Goal: Information Seeking & Learning: Find specific fact

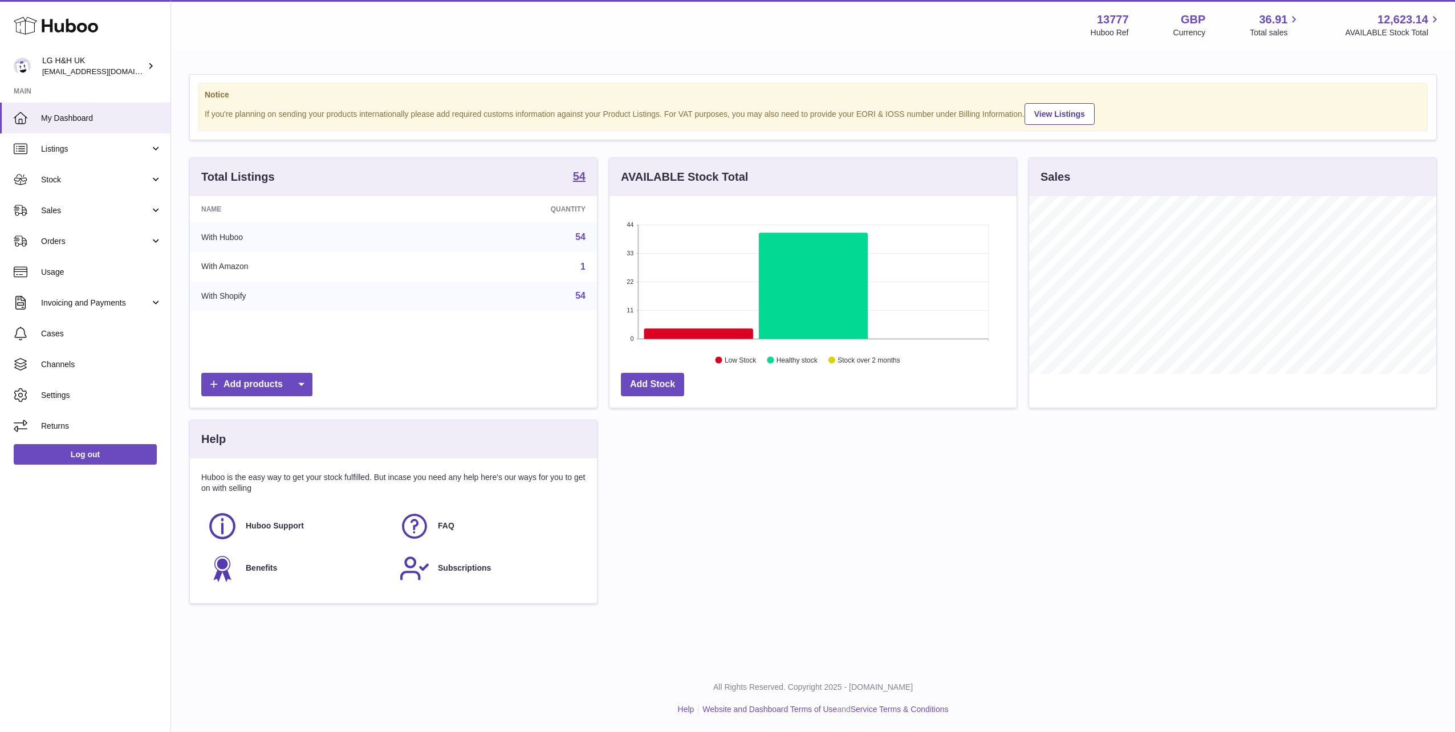
scroll to position [178, 407]
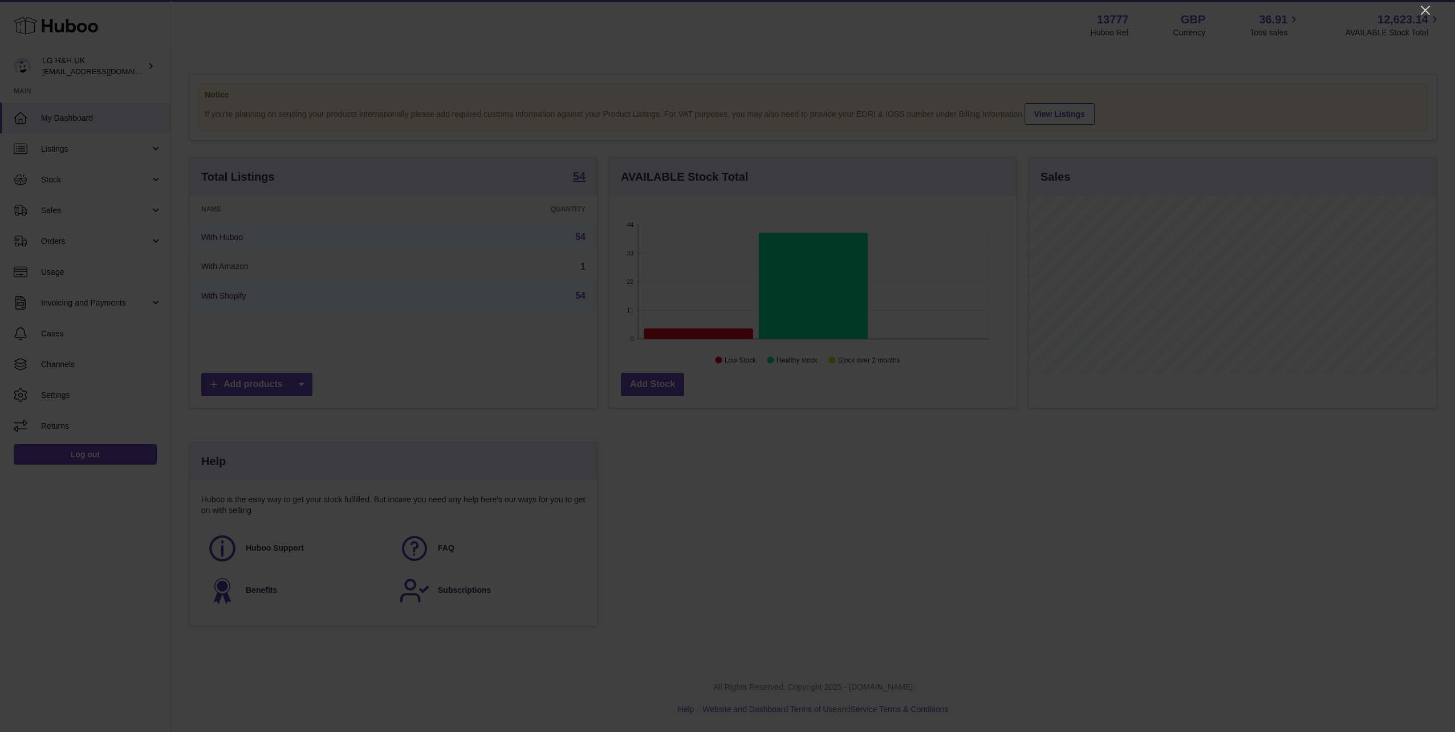
drag, startPoint x: 1423, startPoint y: 7, endPoint x: 1454, endPoint y: 16, distance: 32.1
click at [1423, 7] on icon "Close" at bounding box center [1425, 10] width 14 height 14
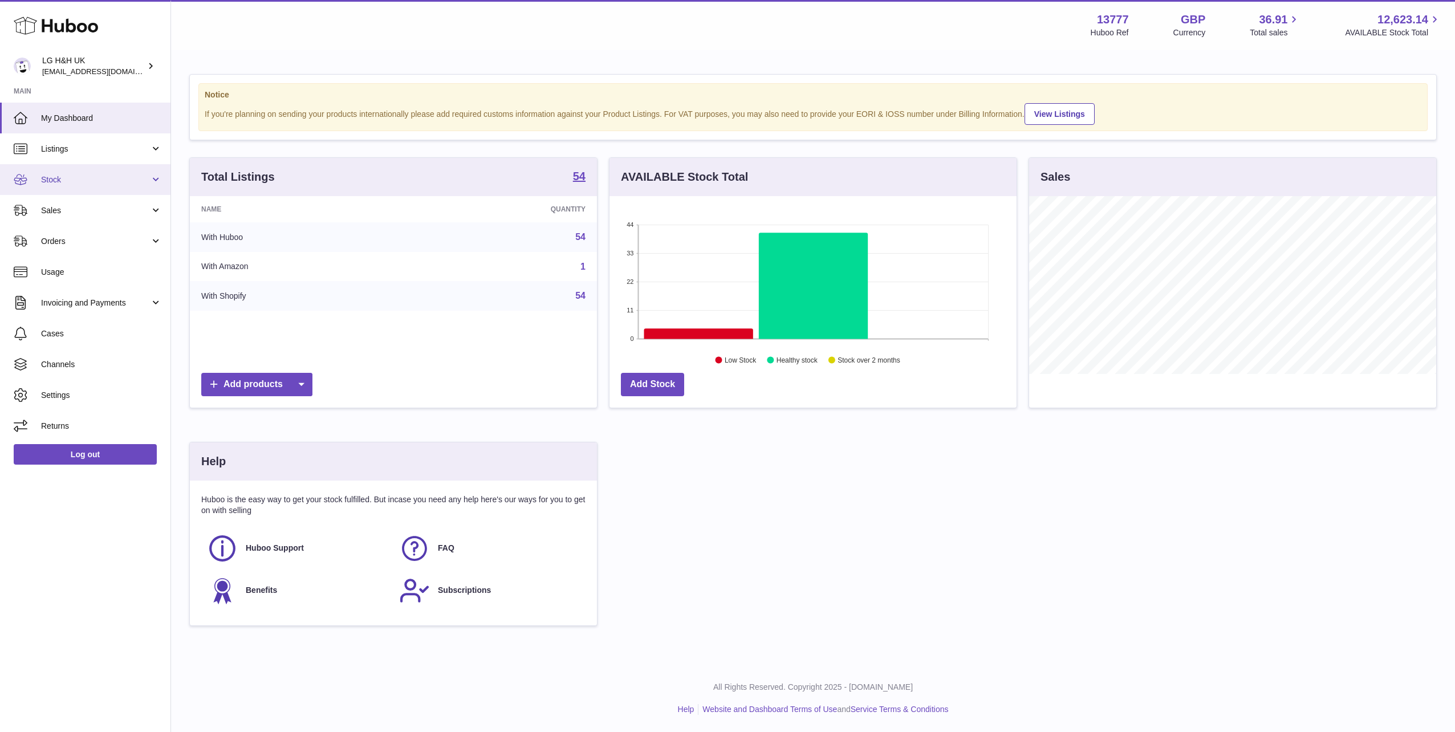
click at [116, 190] on link "Stock" at bounding box center [85, 179] width 170 height 31
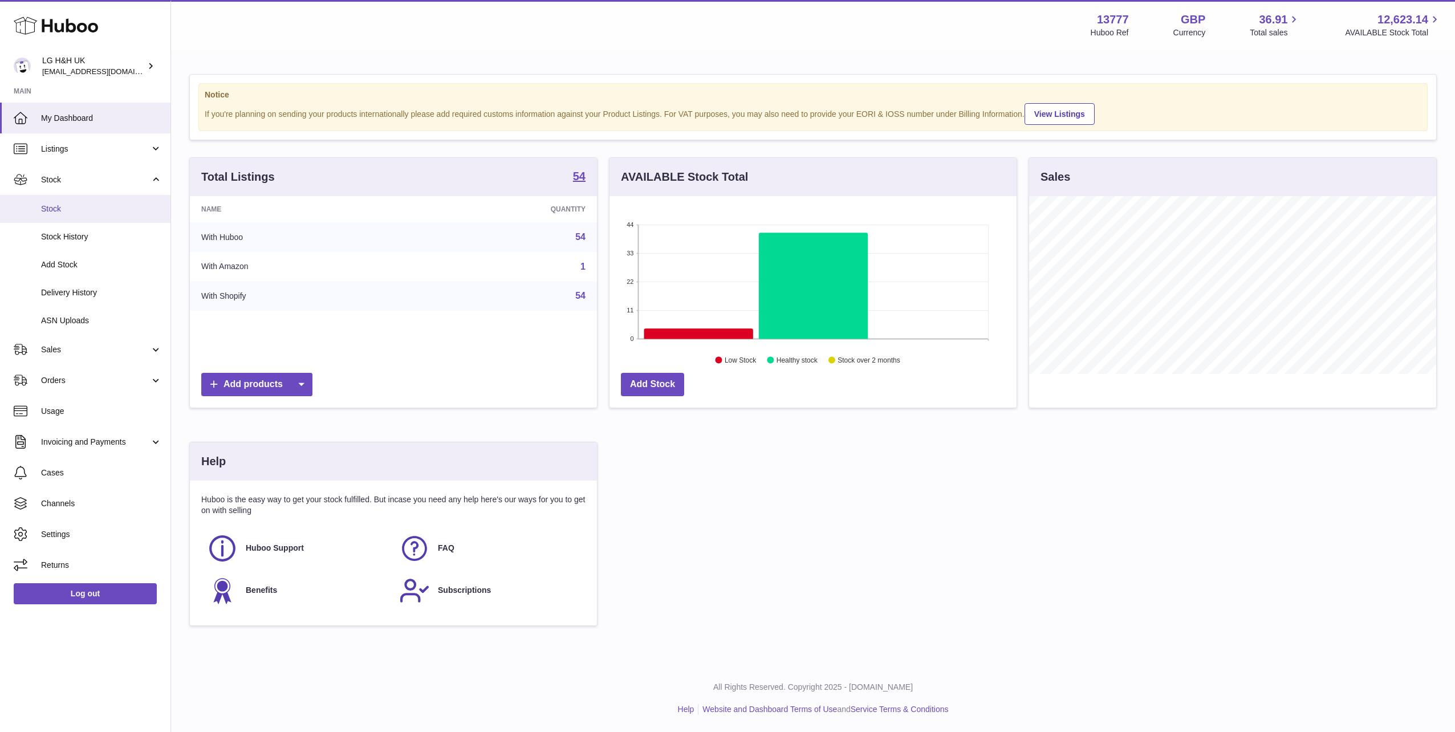
click at [111, 210] on span "Stock" at bounding box center [101, 209] width 121 height 11
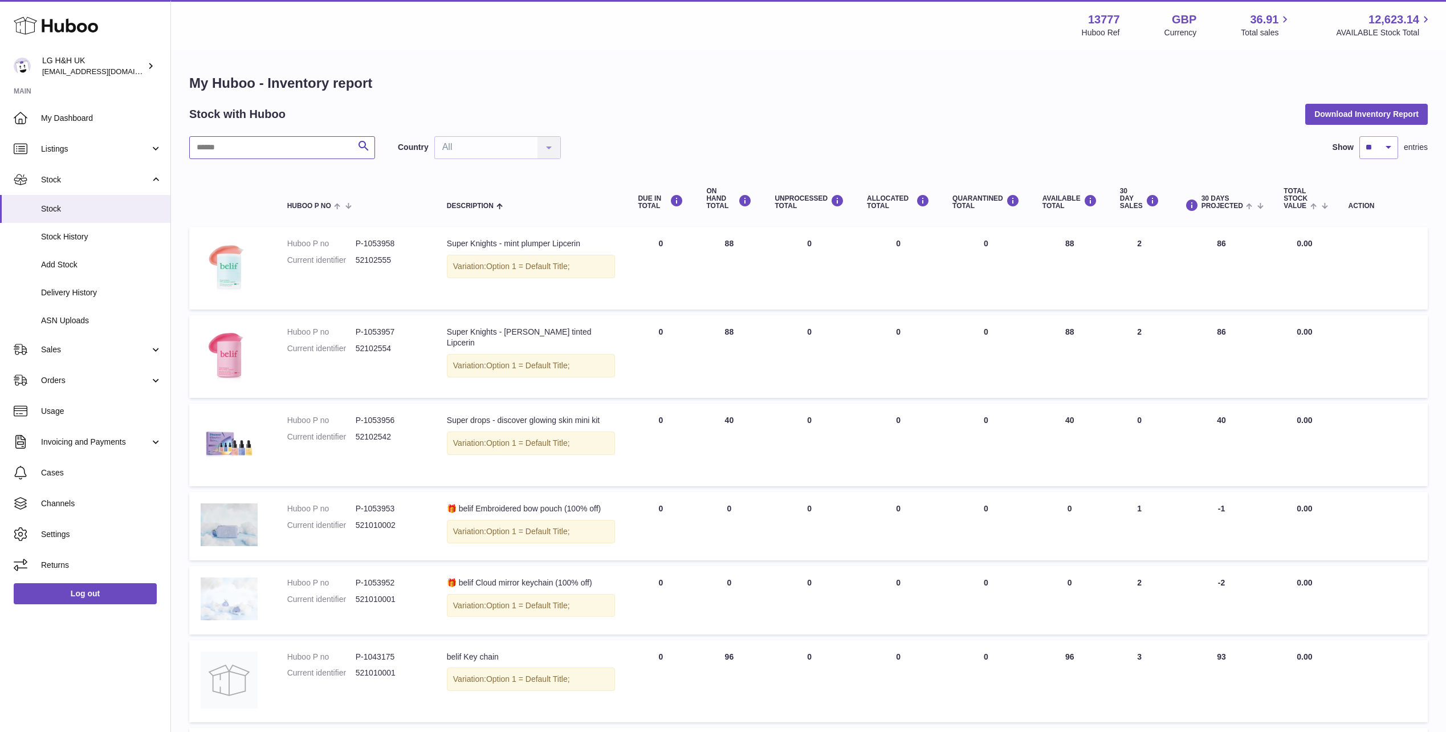
click at [328, 150] on input "text" at bounding box center [282, 147] width 186 height 23
type input "*"
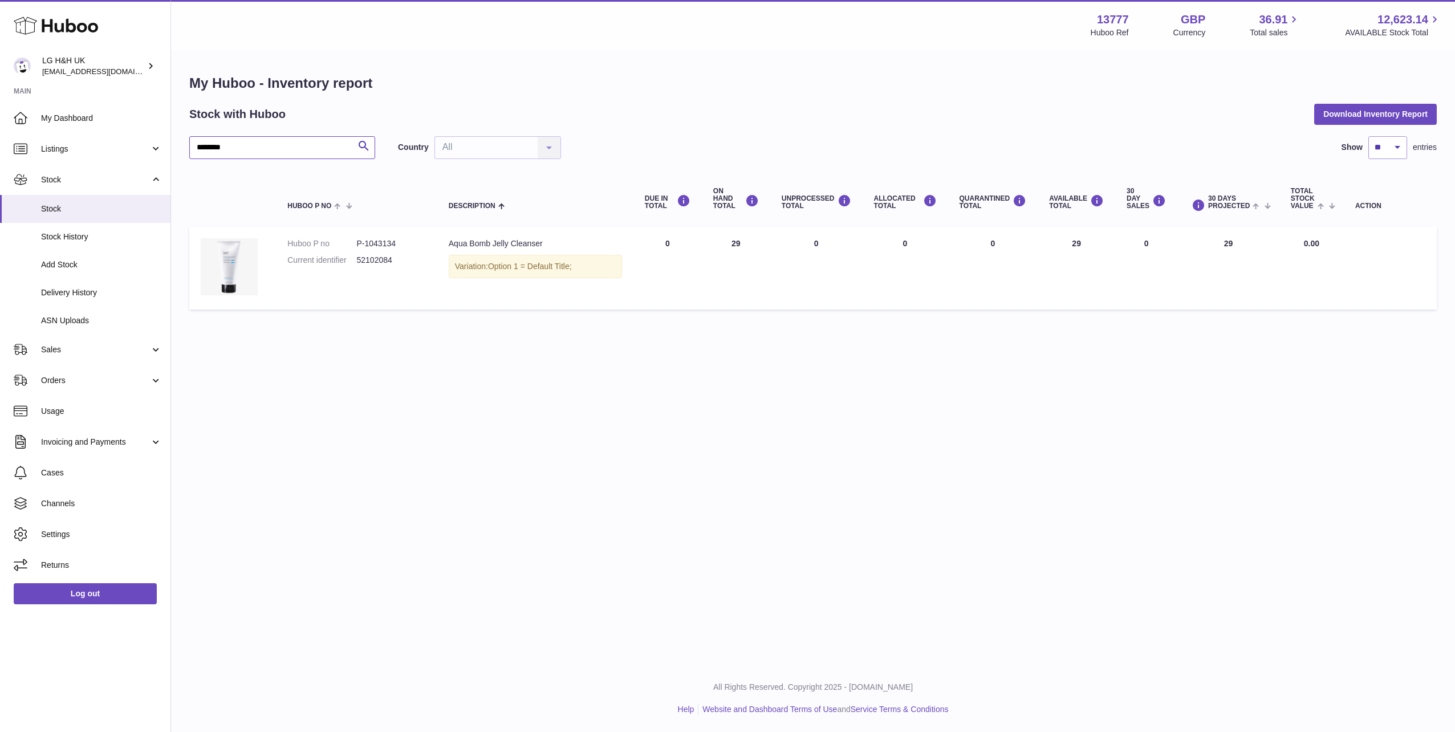
type input "********"
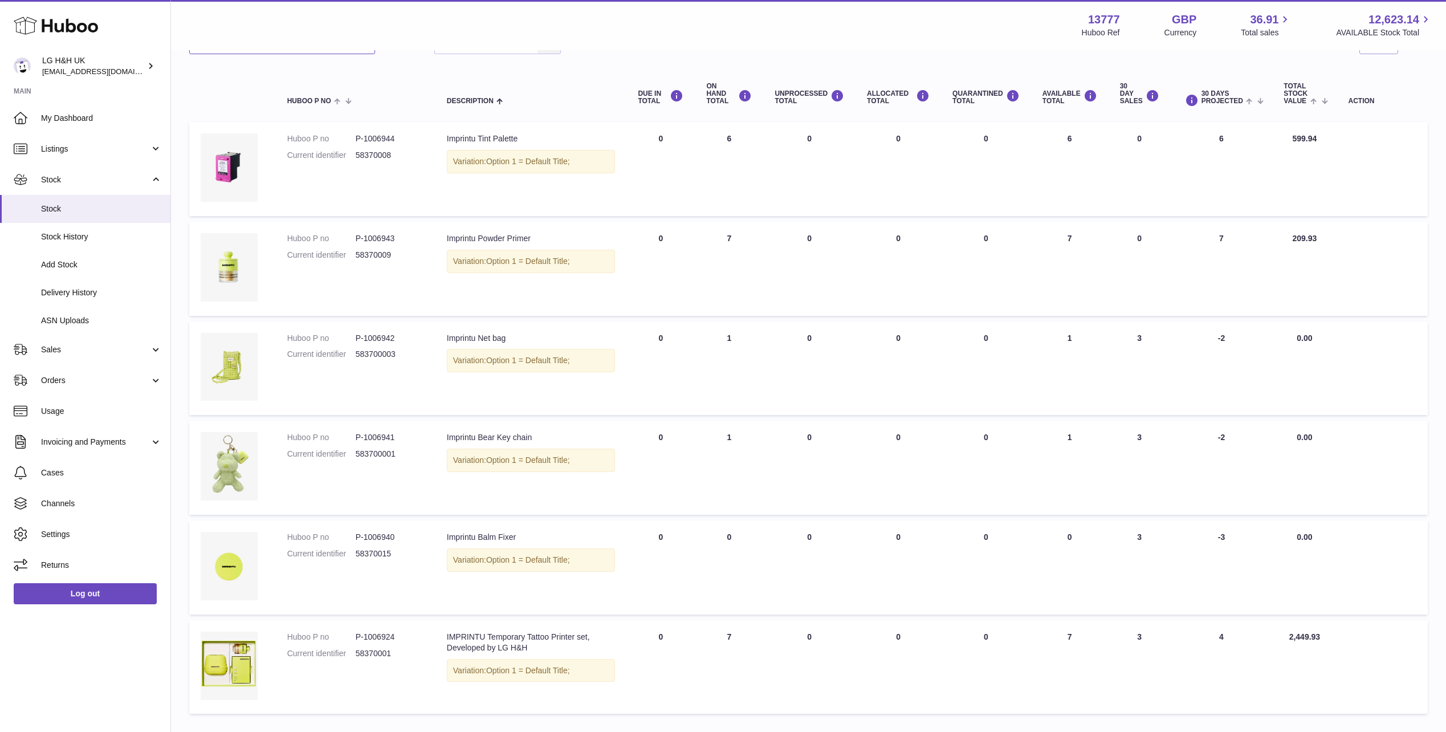
scroll to position [114, 0]
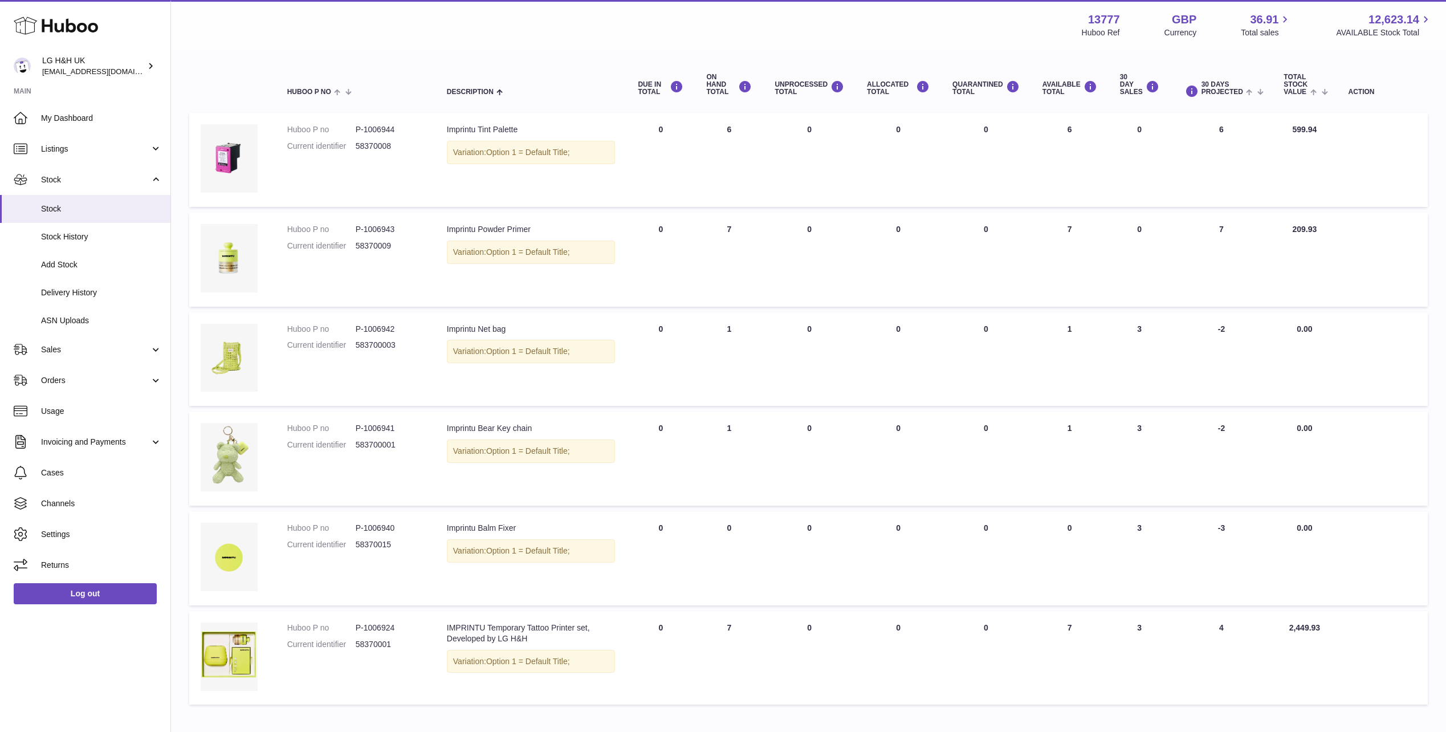
click at [482, 224] on div "Imprintu Powder Primer" at bounding box center [531, 229] width 169 height 11
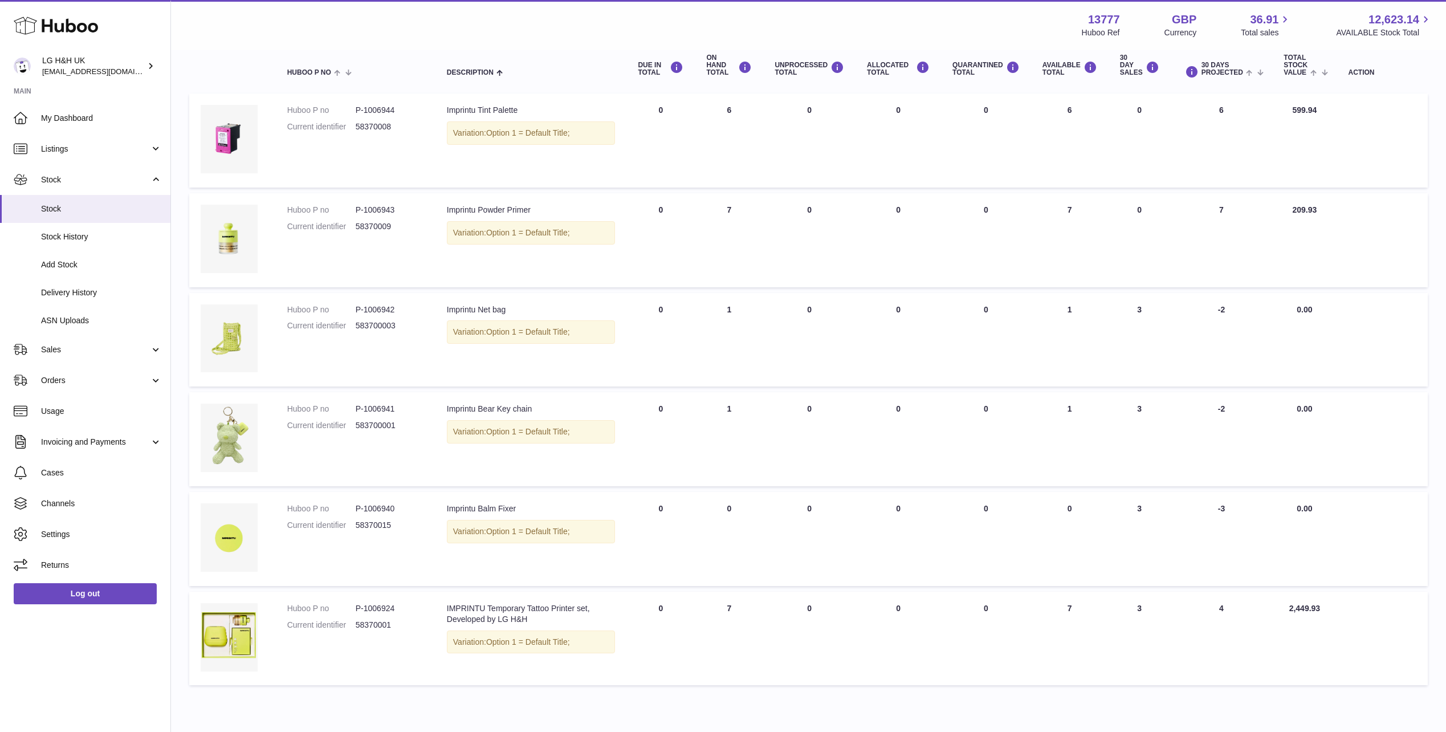
scroll to position [149, 0]
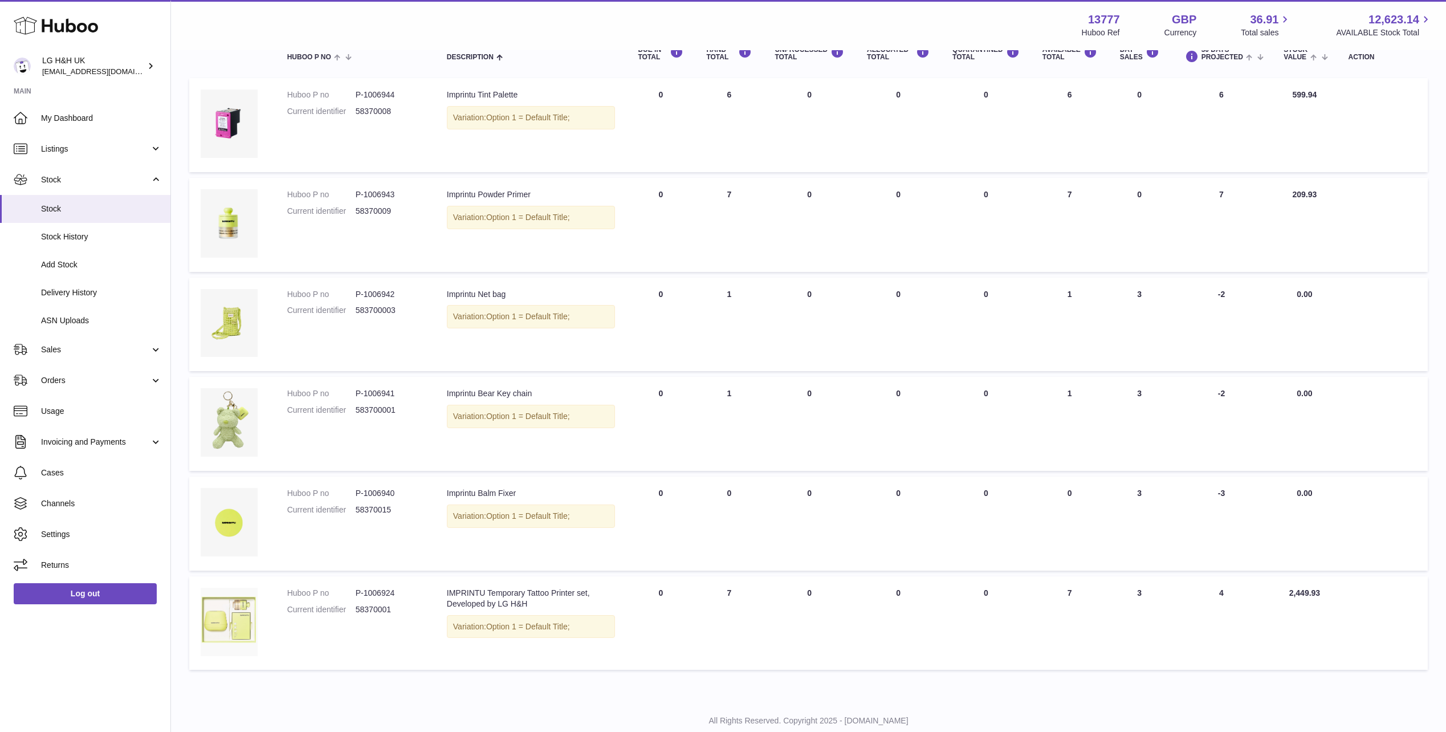
click at [244, 592] on img at bounding box center [229, 622] width 57 height 68
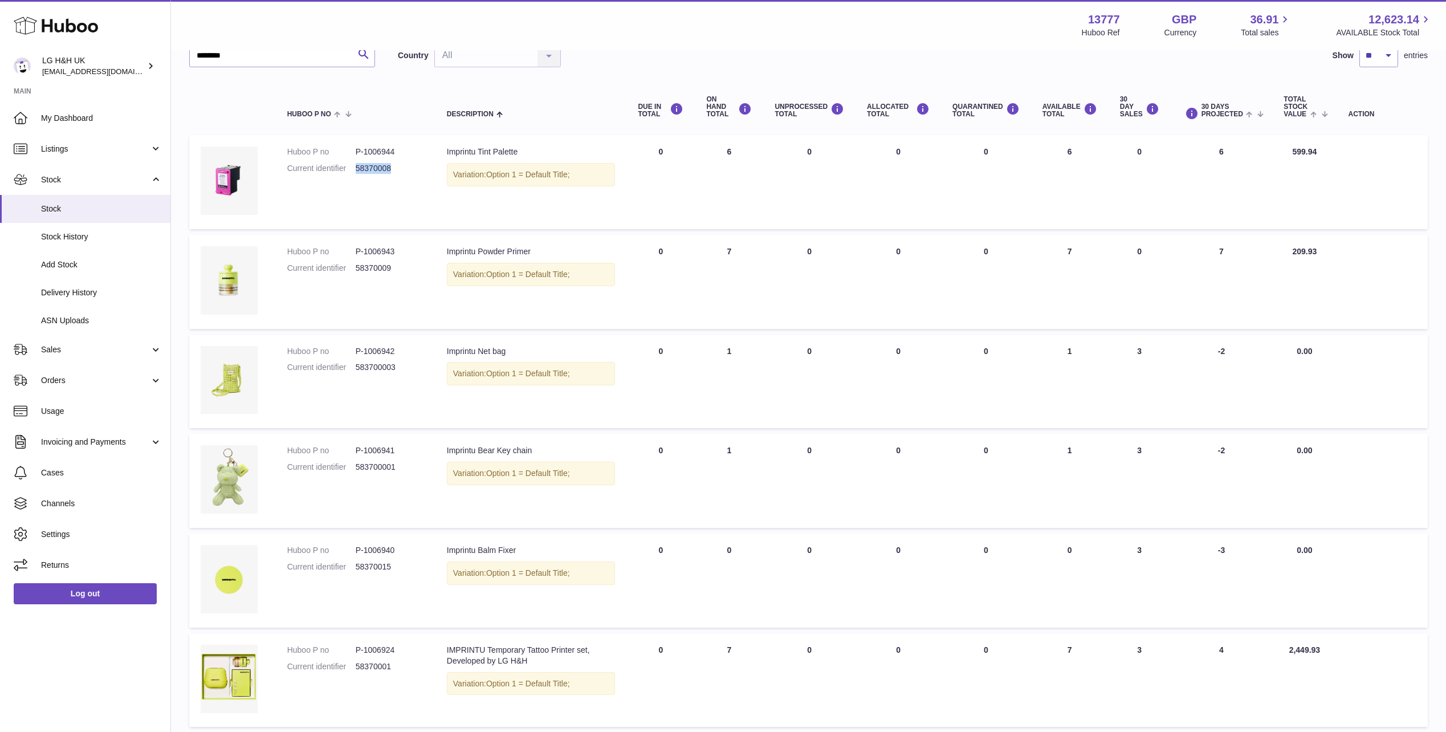
drag, startPoint x: 405, startPoint y: 170, endPoint x: 352, endPoint y: 168, distance: 53.1
click at [352, 168] on dl "Huboo P no P-1006944 Current identifier 58370008" at bounding box center [355, 163] width 137 height 33
copy dl "58370008"
click at [374, 185] on td "Huboo P no P-1006944 Current identifier 58370008" at bounding box center [356, 182] width 160 height 94
drag, startPoint x: 399, startPoint y: 163, endPoint x: 357, endPoint y: 168, distance: 42.4
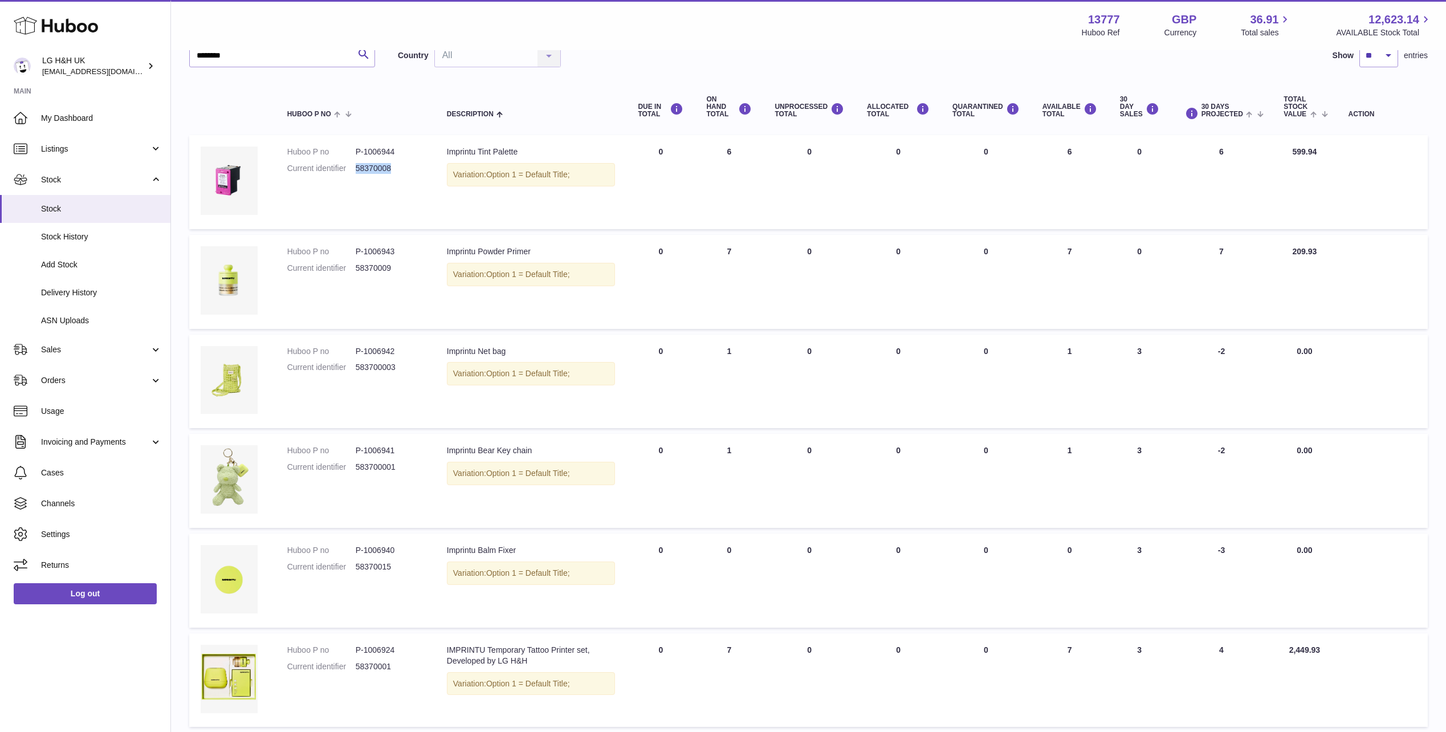
click at [357, 168] on dd "58370008" at bounding box center [390, 168] width 68 height 11
copy dd "58370008"
drag, startPoint x: 511, startPoint y: 149, endPoint x: 445, endPoint y: 153, distance: 66.8
click at [445, 153] on td "Description Imprintu Tint Palette Variation: Option 1 = Default Title;" at bounding box center [532, 182] width 192 height 94
copy div "Imprintu Tint Palette"
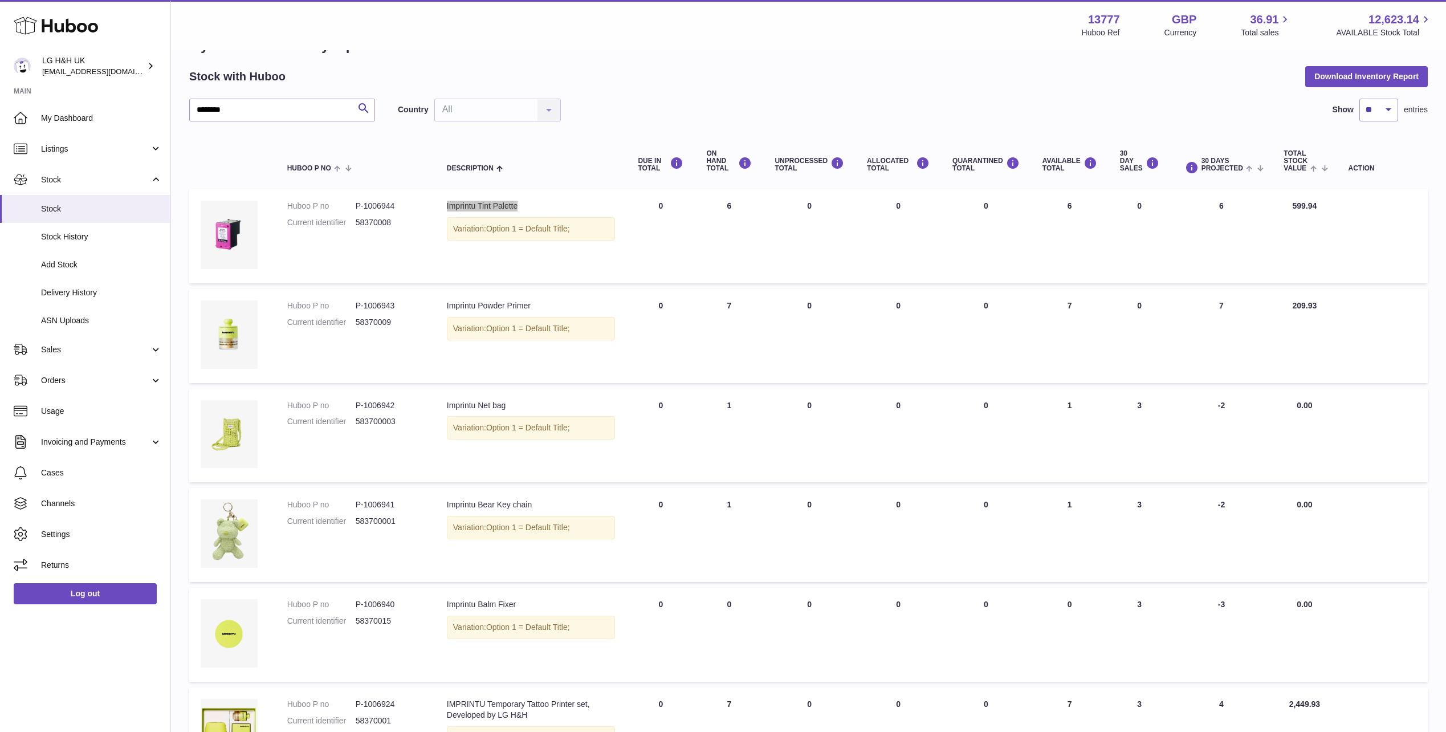
scroll to position [35, 0]
